Goal: Task Accomplishment & Management: Use online tool/utility

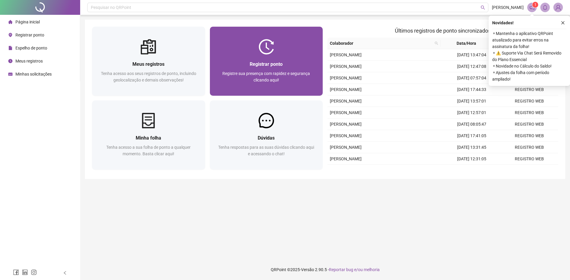
click at [259, 56] on div "Registrar ponto Registre sua presença com rapidez e segurança clicando aqui!" at bounding box center [266, 75] width 113 height 41
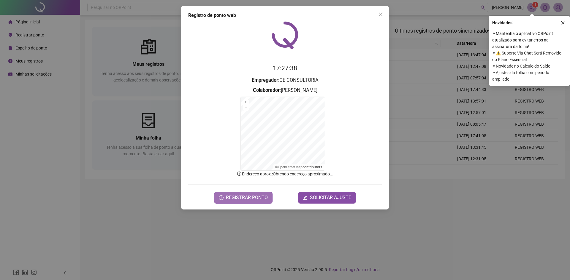
click at [243, 198] on span "REGISTRAR PONTO" at bounding box center [247, 197] width 42 height 7
